Goal: Task Accomplishment & Management: Manage account settings

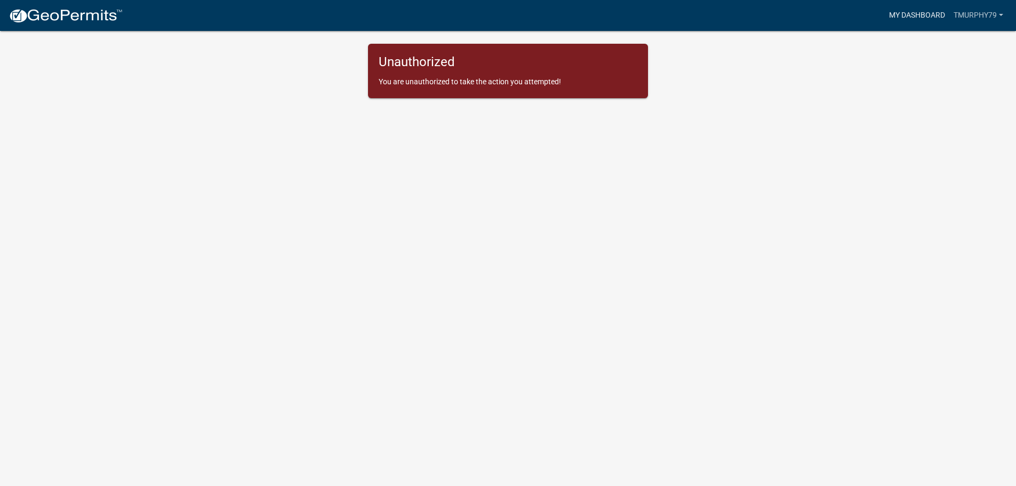
click at [916, 14] on link "My Dashboard" at bounding box center [917, 15] width 65 height 20
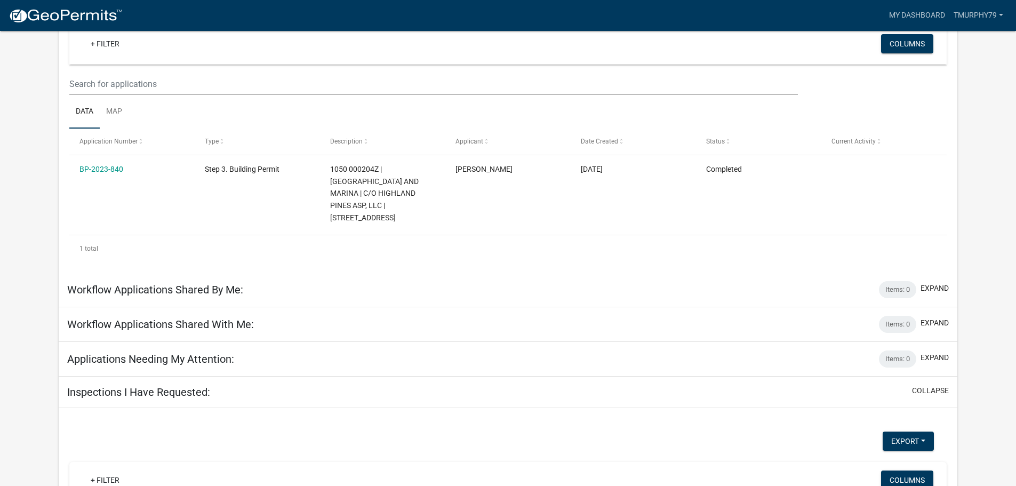
scroll to position [108, 0]
click at [152, 387] on h5 "Inspections I Have Requested:" at bounding box center [138, 393] width 143 height 13
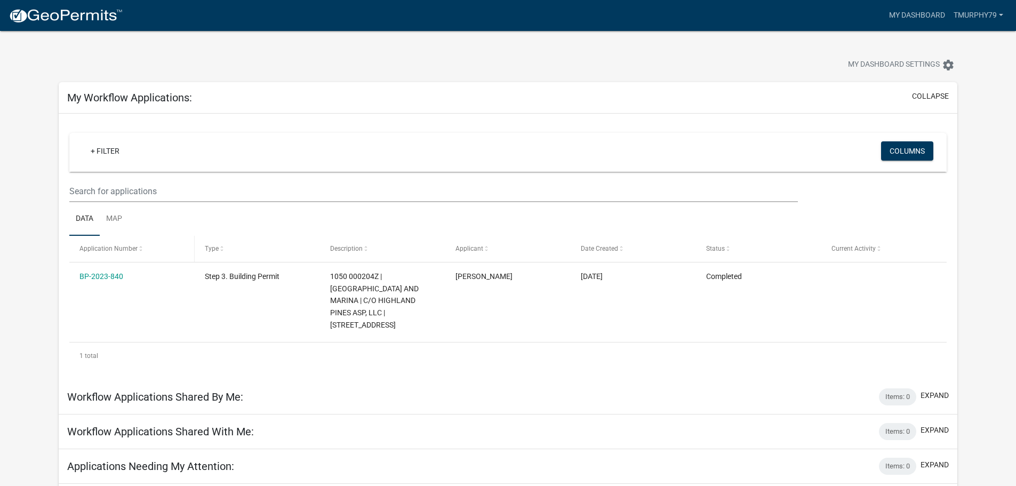
scroll to position [0, 0]
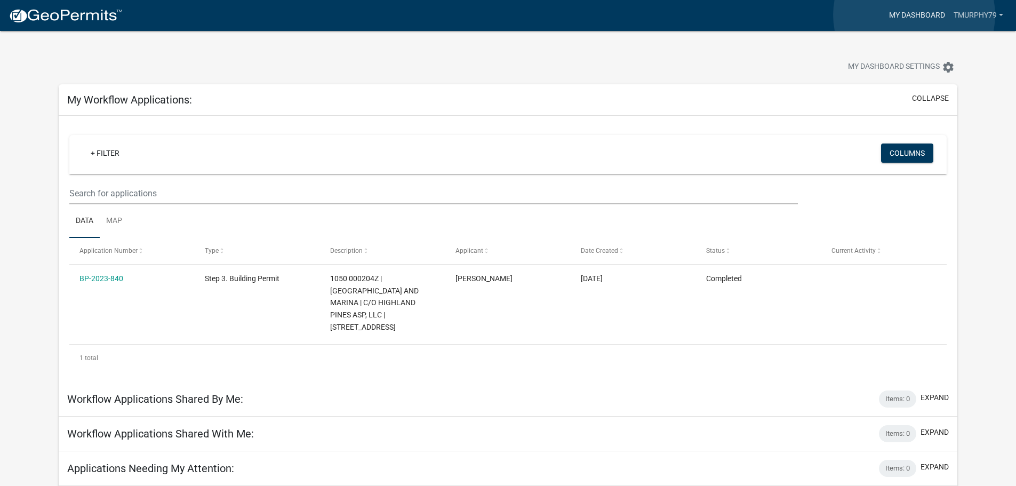
click at [914, 15] on link "My Dashboard" at bounding box center [917, 15] width 65 height 20
click at [978, 14] on link "tmurphy79" at bounding box center [979, 15] width 58 height 20
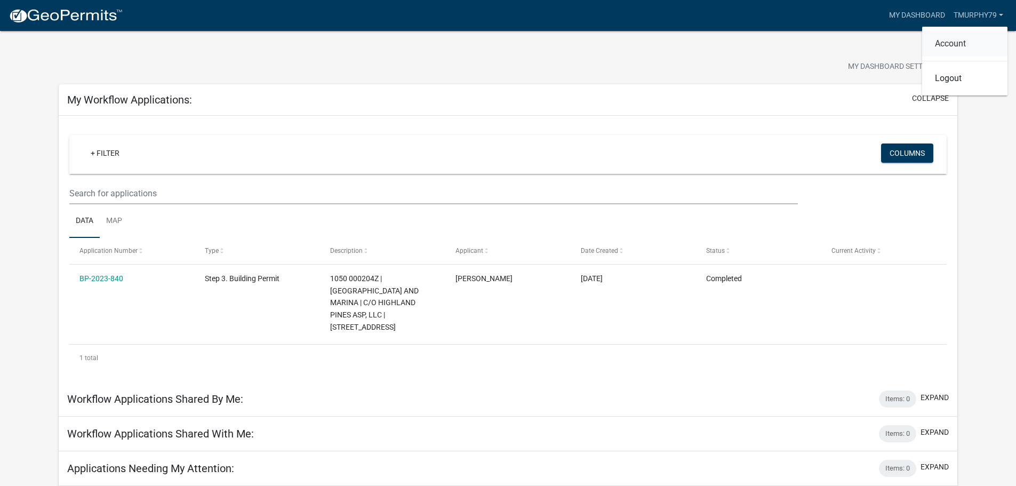
click at [954, 44] on link "Account" at bounding box center [964, 44] width 85 height 26
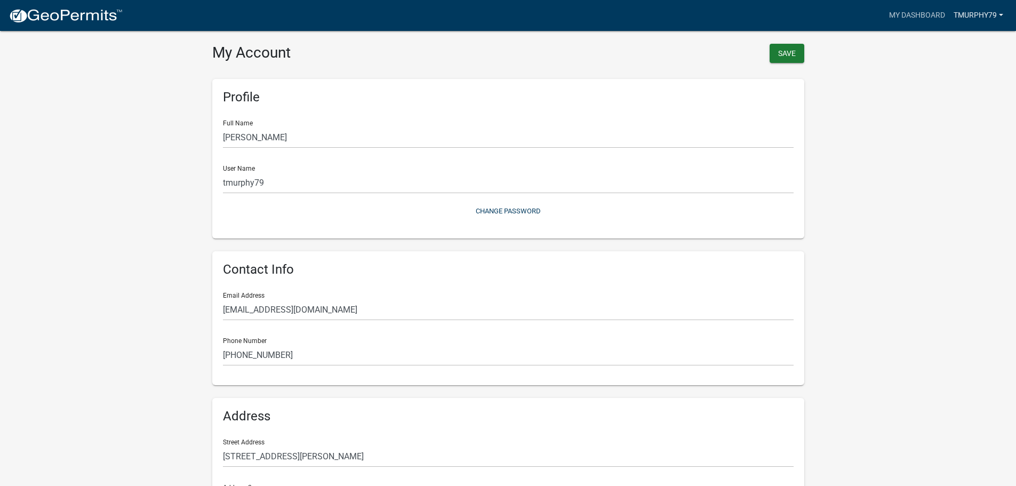
click at [978, 15] on link "tmurphy79" at bounding box center [979, 15] width 58 height 20
click at [955, 79] on link "Logout" at bounding box center [964, 79] width 85 height 26
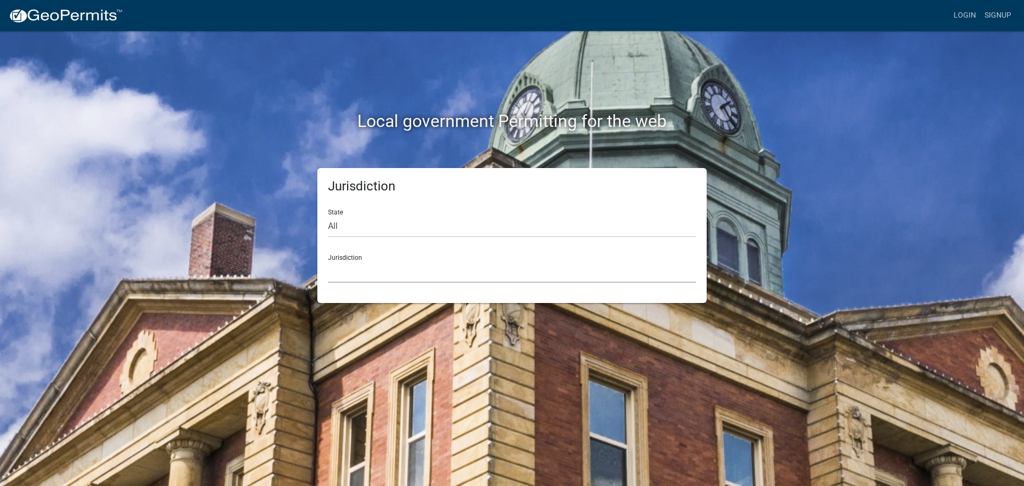
click at [342, 280] on select "[GEOGRAPHIC_DATA], [US_STATE] [GEOGRAPHIC_DATA], [US_STATE][PERSON_NAME][GEOGRA…" at bounding box center [512, 272] width 368 height 22
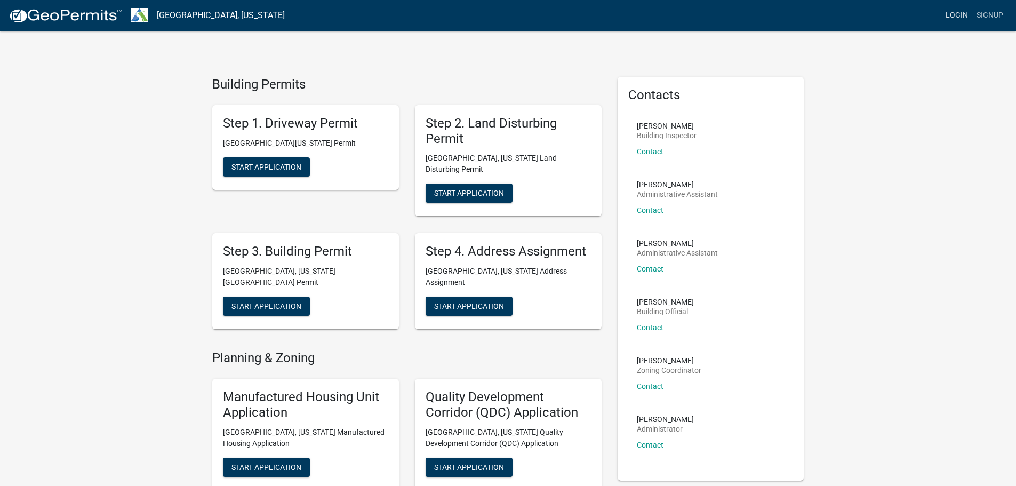
click at [954, 14] on link "Login" at bounding box center [957, 15] width 31 height 20
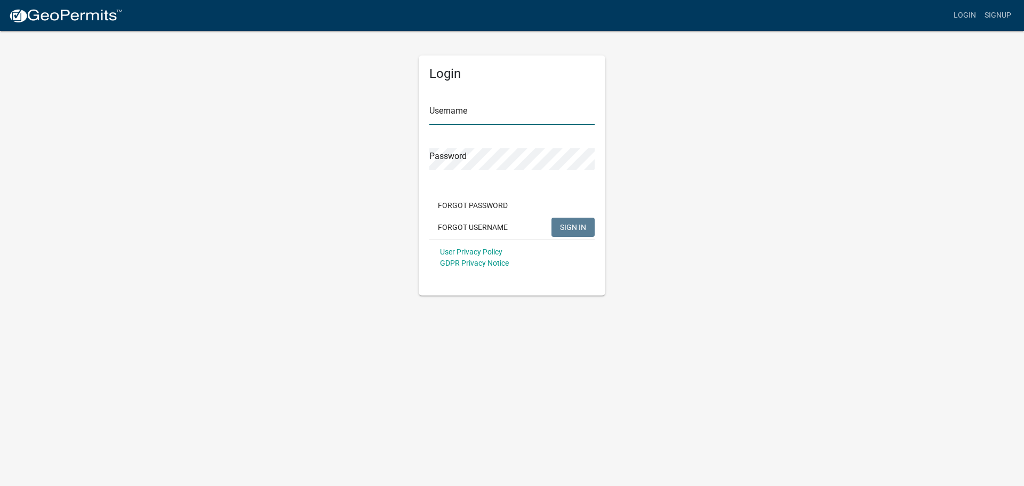
click at [450, 116] on input "Username" at bounding box center [511, 114] width 165 height 22
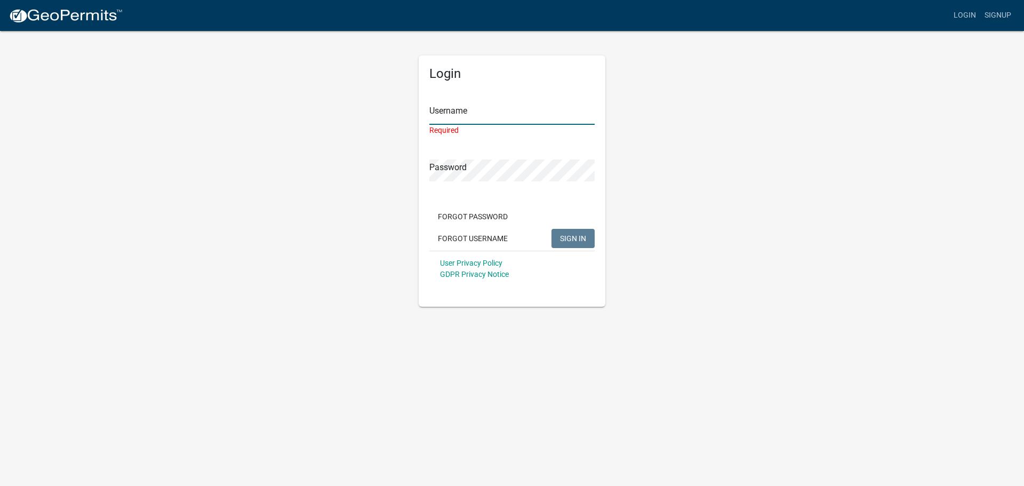
click at [435, 114] on input "Username" at bounding box center [511, 114] width 165 height 22
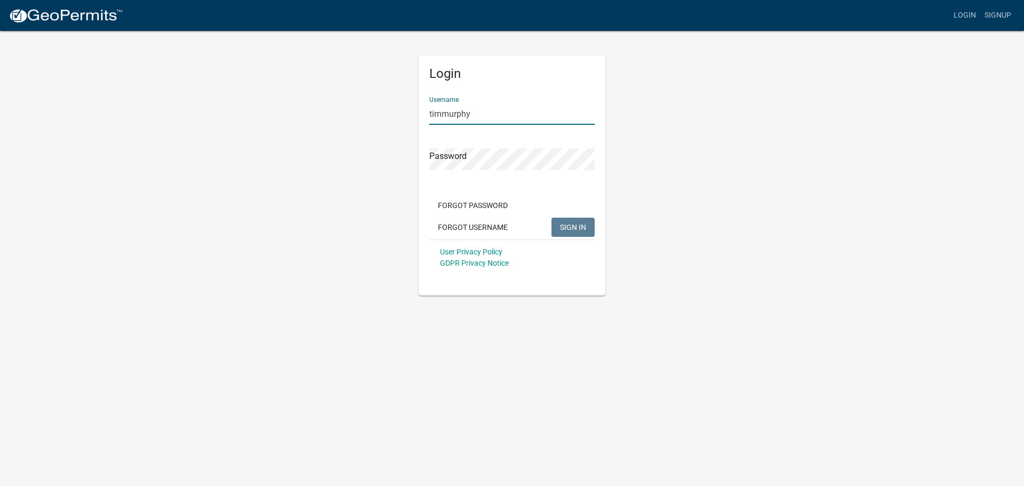
type input "timmurphy"
click at [552, 218] on button "SIGN IN" at bounding box center [573, 227] width 43 height 19
